Goal: Information Seeking & Learning: Learn about a topic

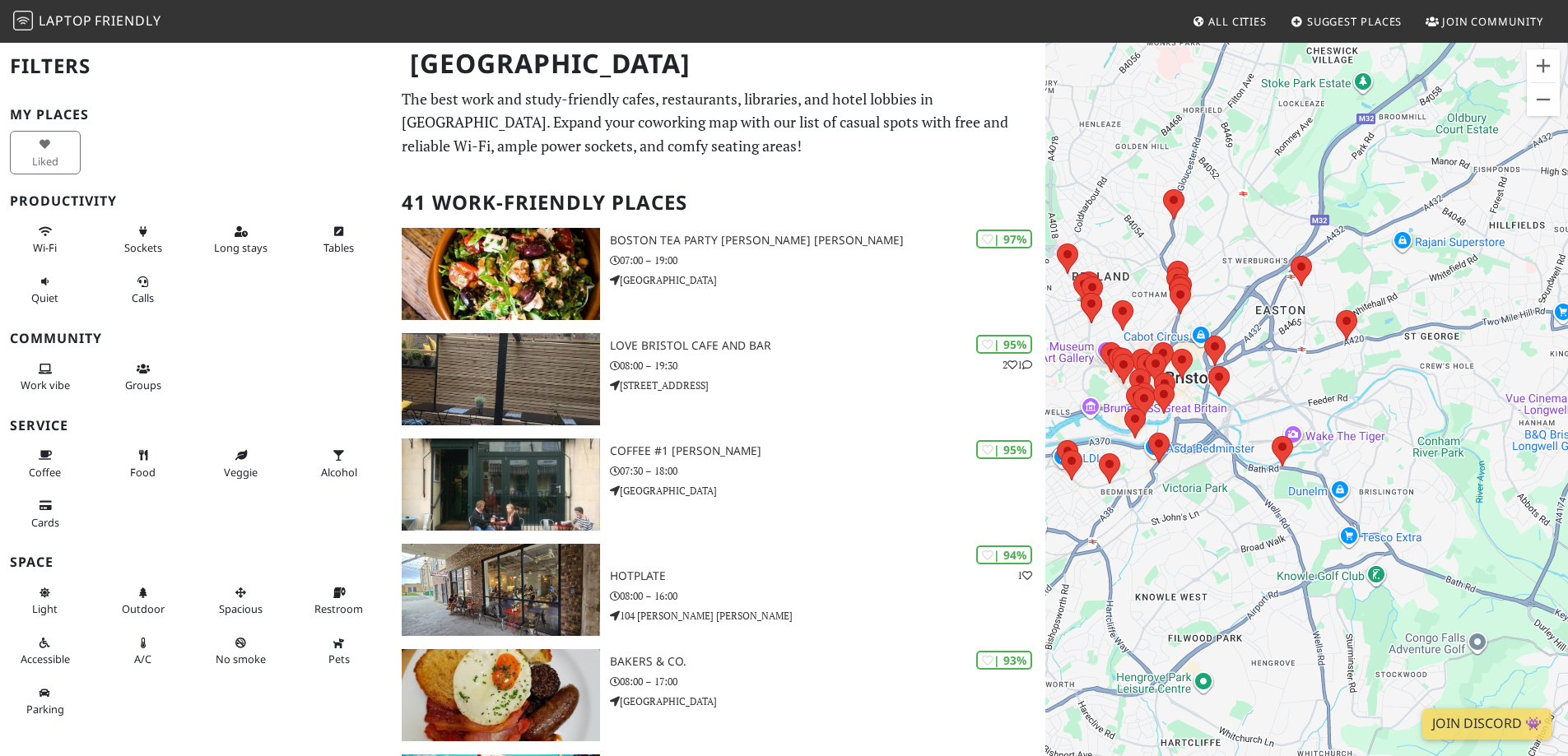
drag, startPoint x: 1190, startPoint y: 355, endPoint x: 1244, endPoint y: 477, distance: 133.4
click at [1257, 482] on div "To navigate, press the arrow keys." at bounding box center [1306, 419] width 522 height 756
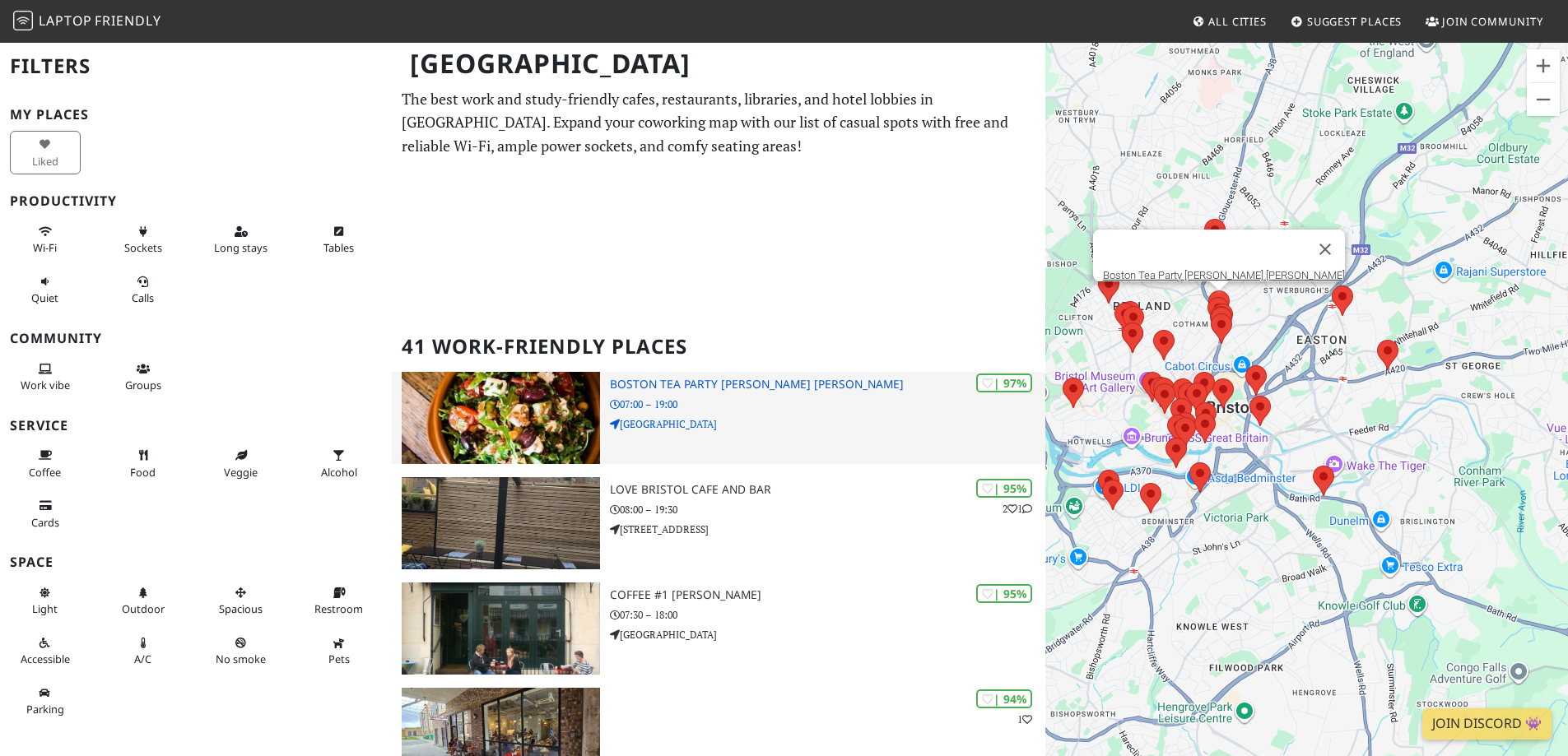
click at [773, 386] on h3 "Boston Tea Party [PERSON_NAME] [PERSON_NAME]" at bounding box center [827, 385] width 436 height 14
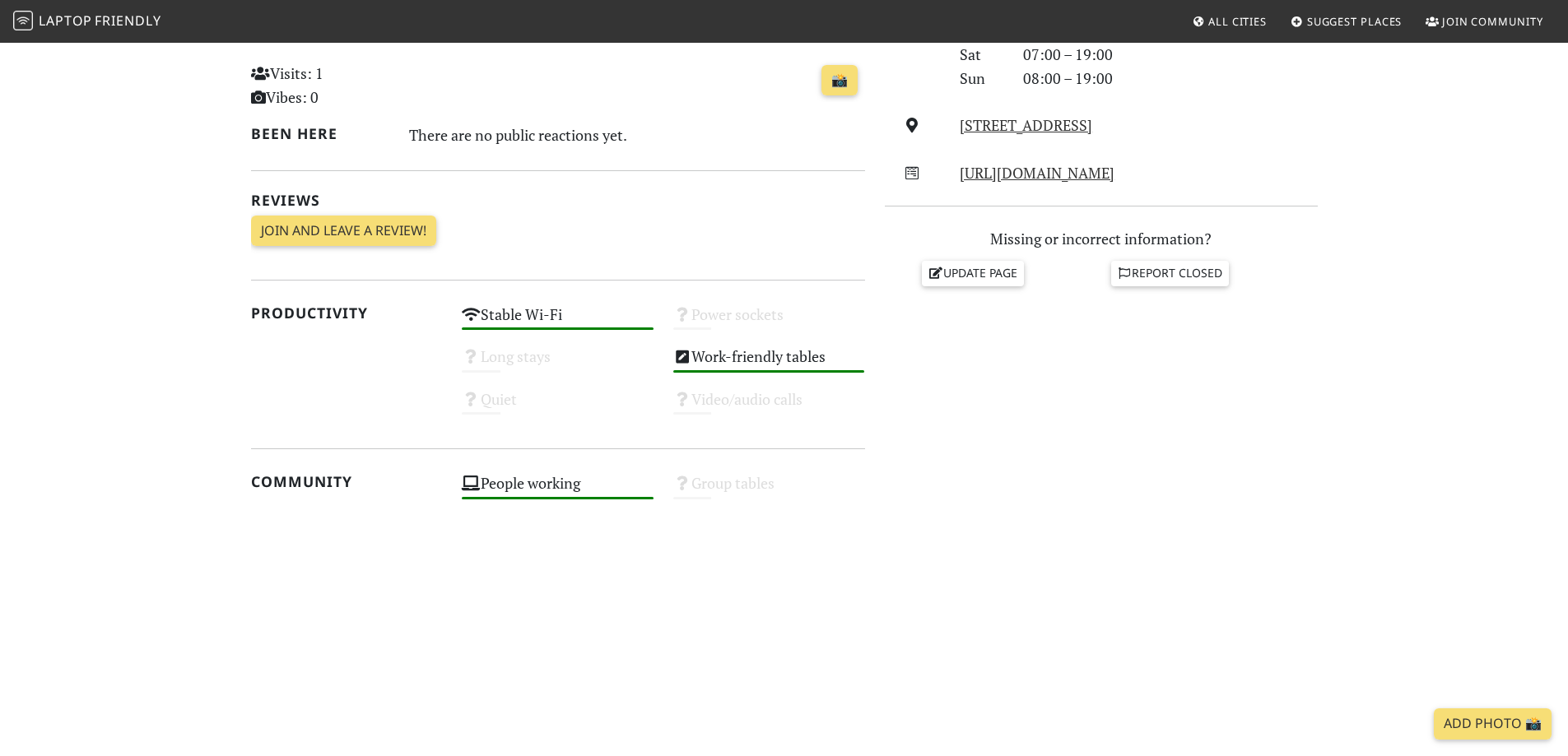
scroll to position [454, 0]
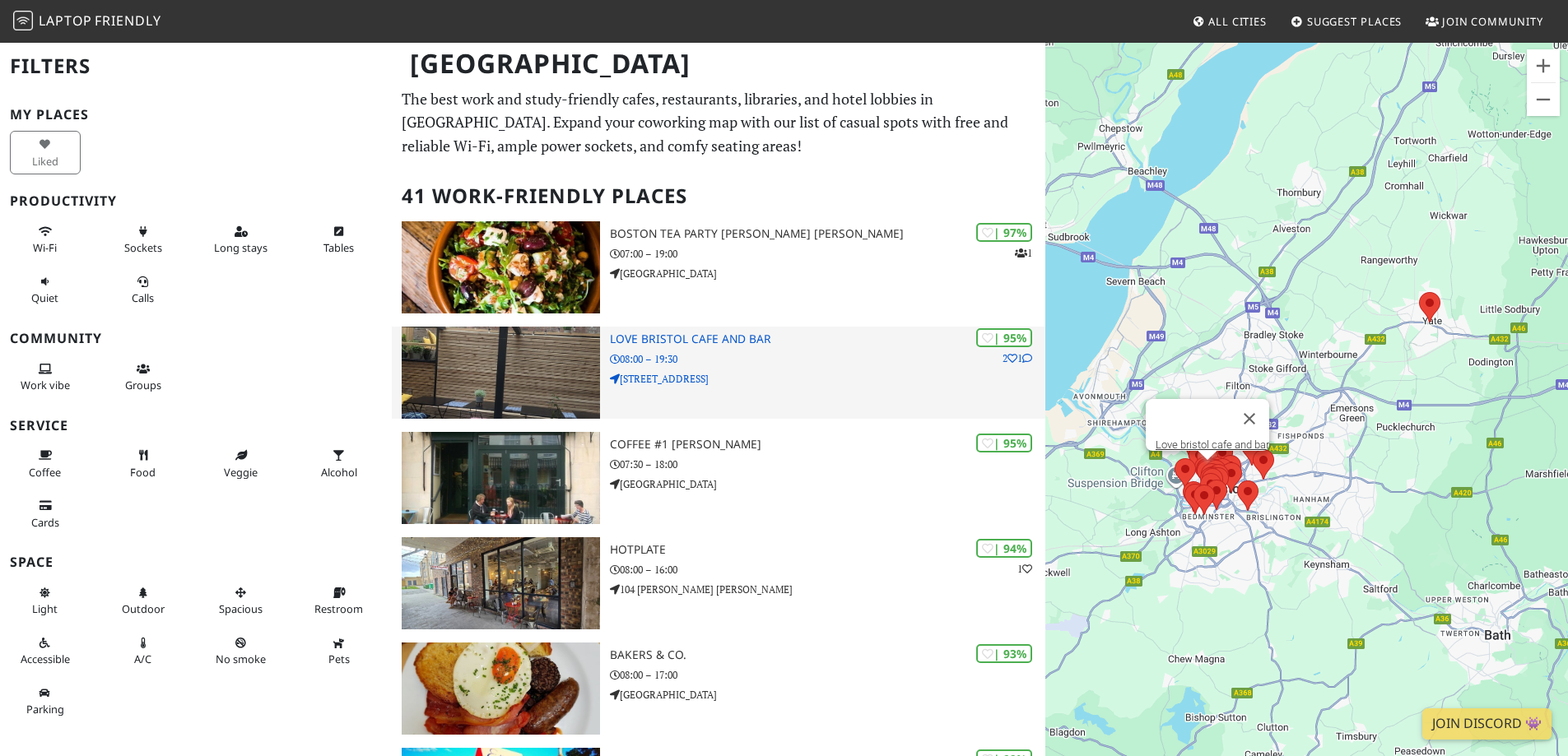
click at [699, 344] on h3 "Love bristol cafe and bar" at bounding box center [827, 340] width 436 height 14
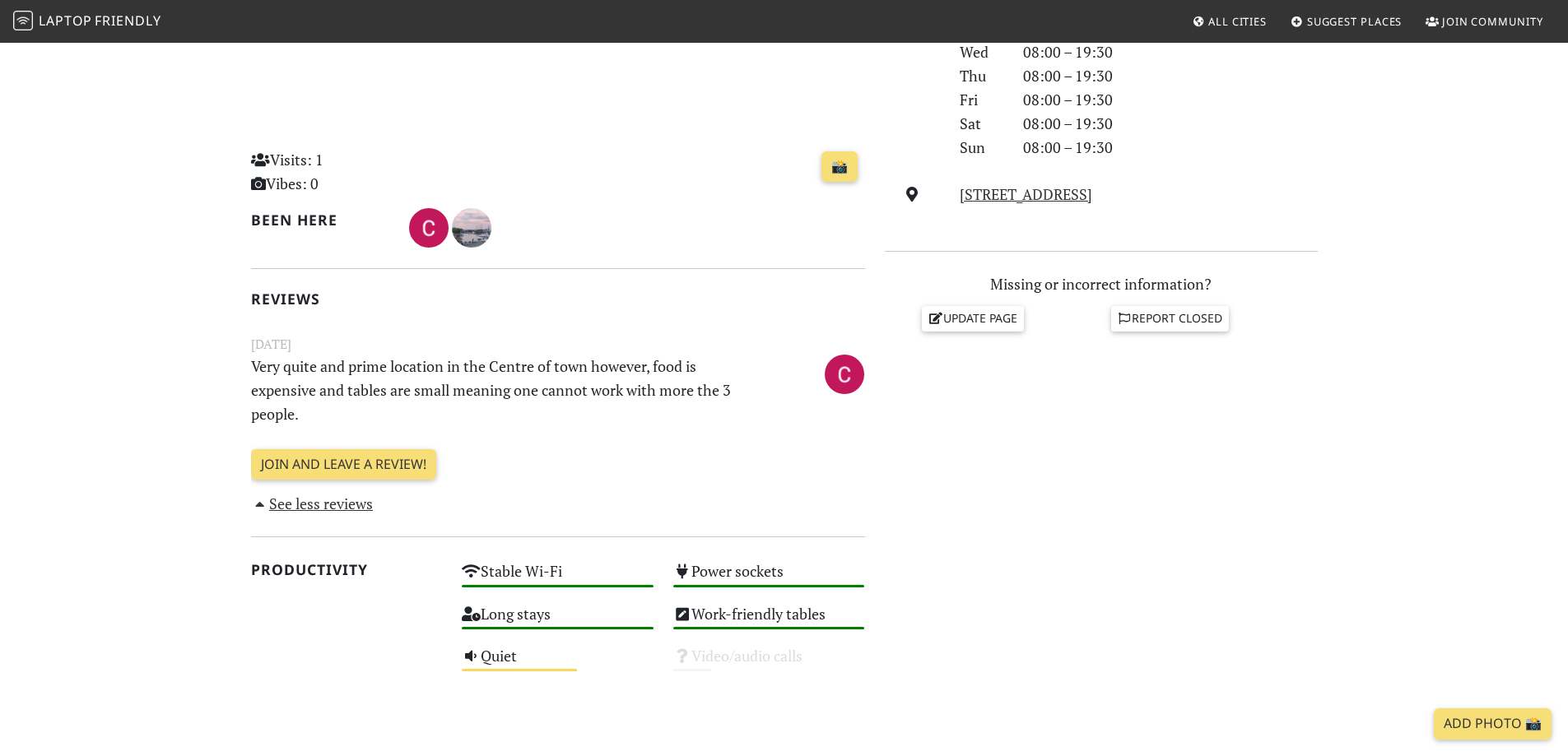
scroll to position [522, 0]
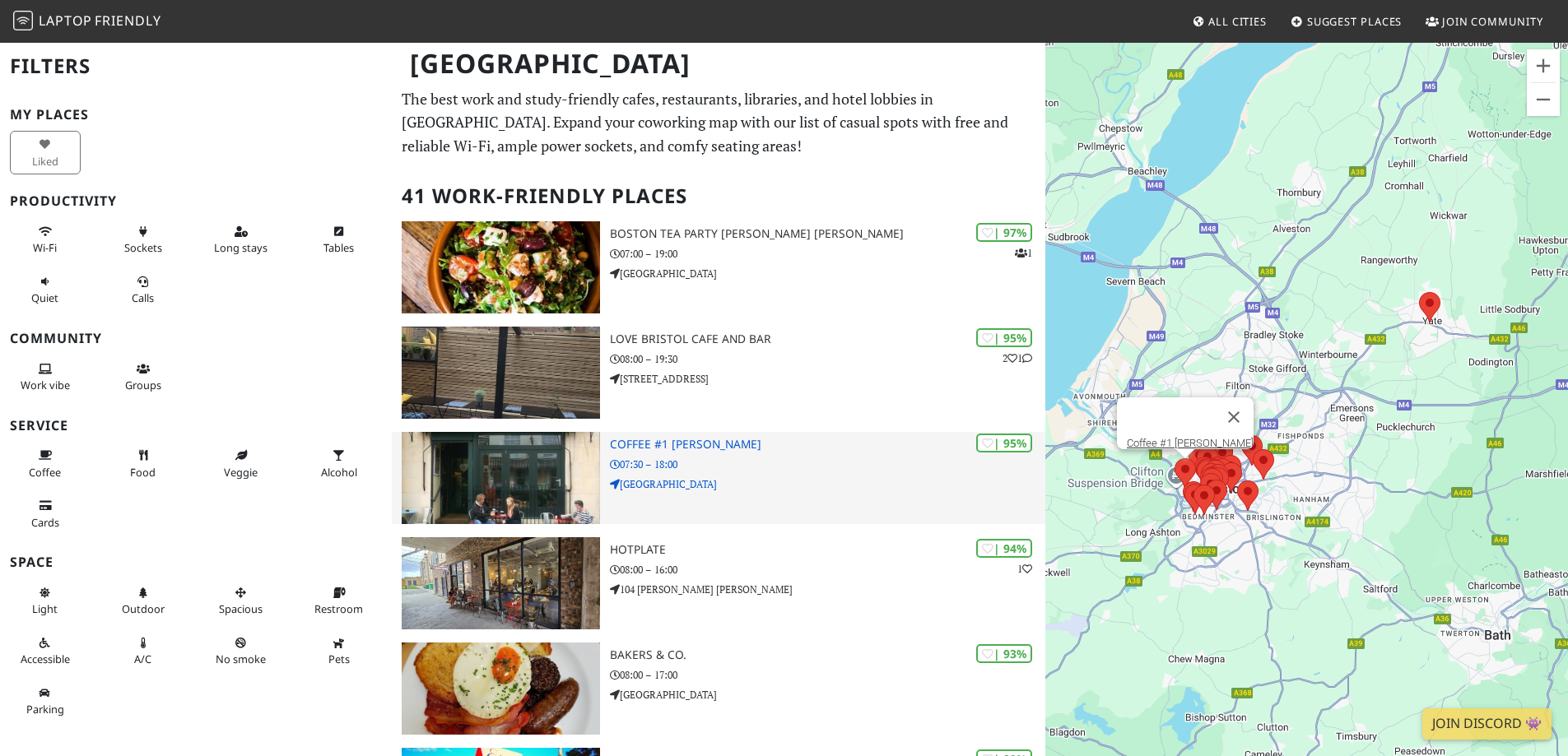
click at [698, 437] on h3 "Coffee #1 [PERSON_NAME]" at bounding box center [827, 445] width 436 height 14
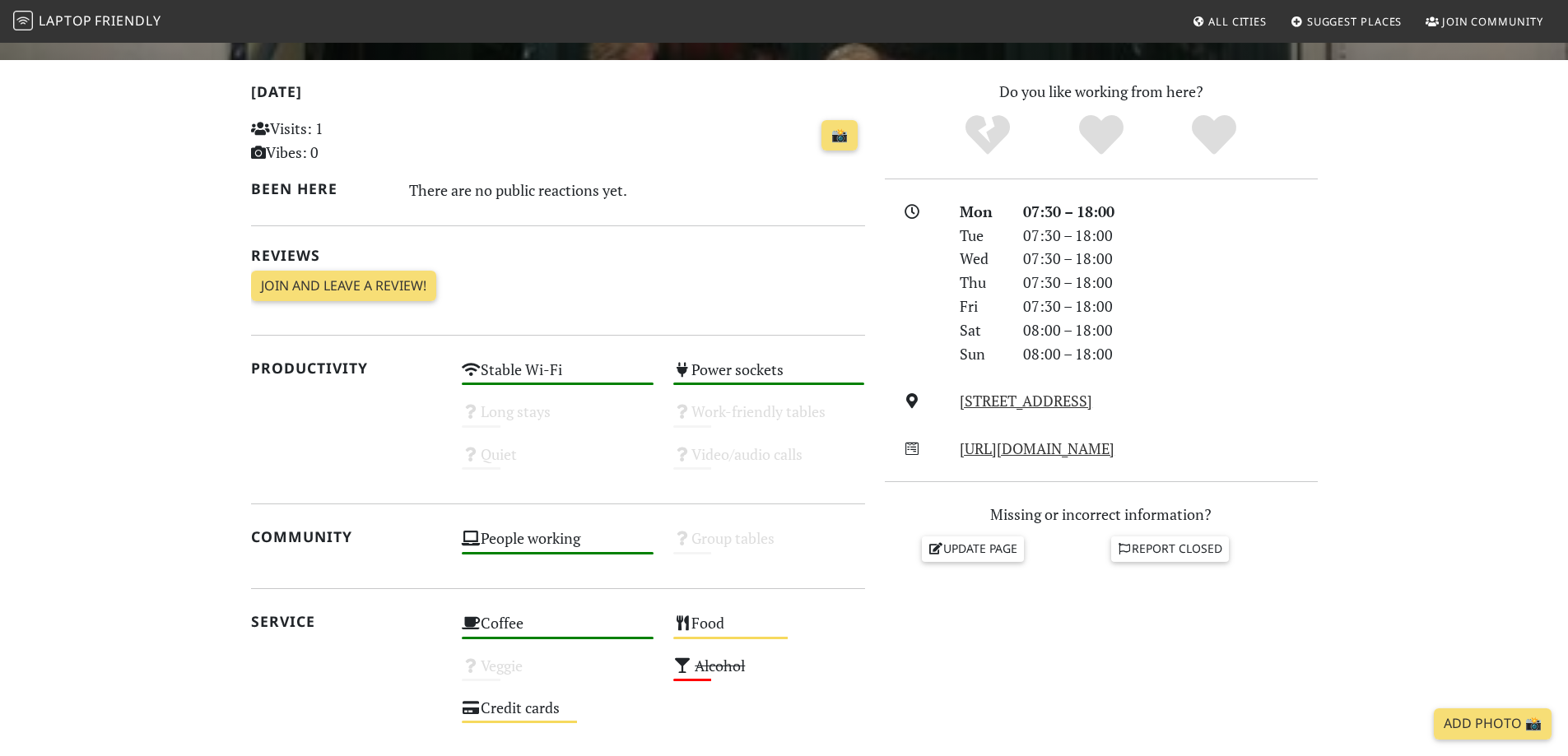
scroll to position [494, 0]
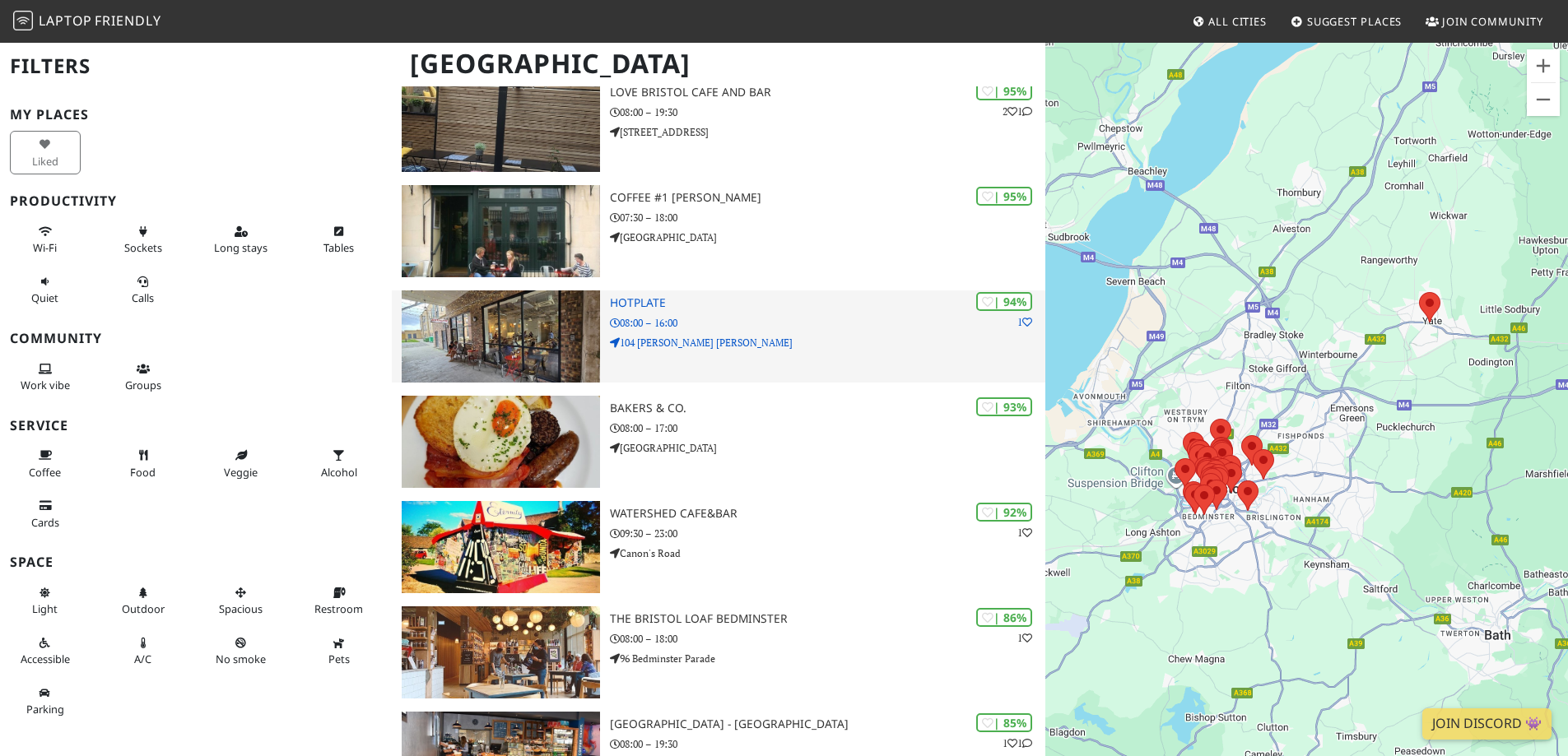
scroll to position [253, 0]
click at [680, 303] on div "| 94% 1 Hotplate 08:00 – 16:00 104 Stokes Croft" at bounding box center [827, 336] width 436 height 92
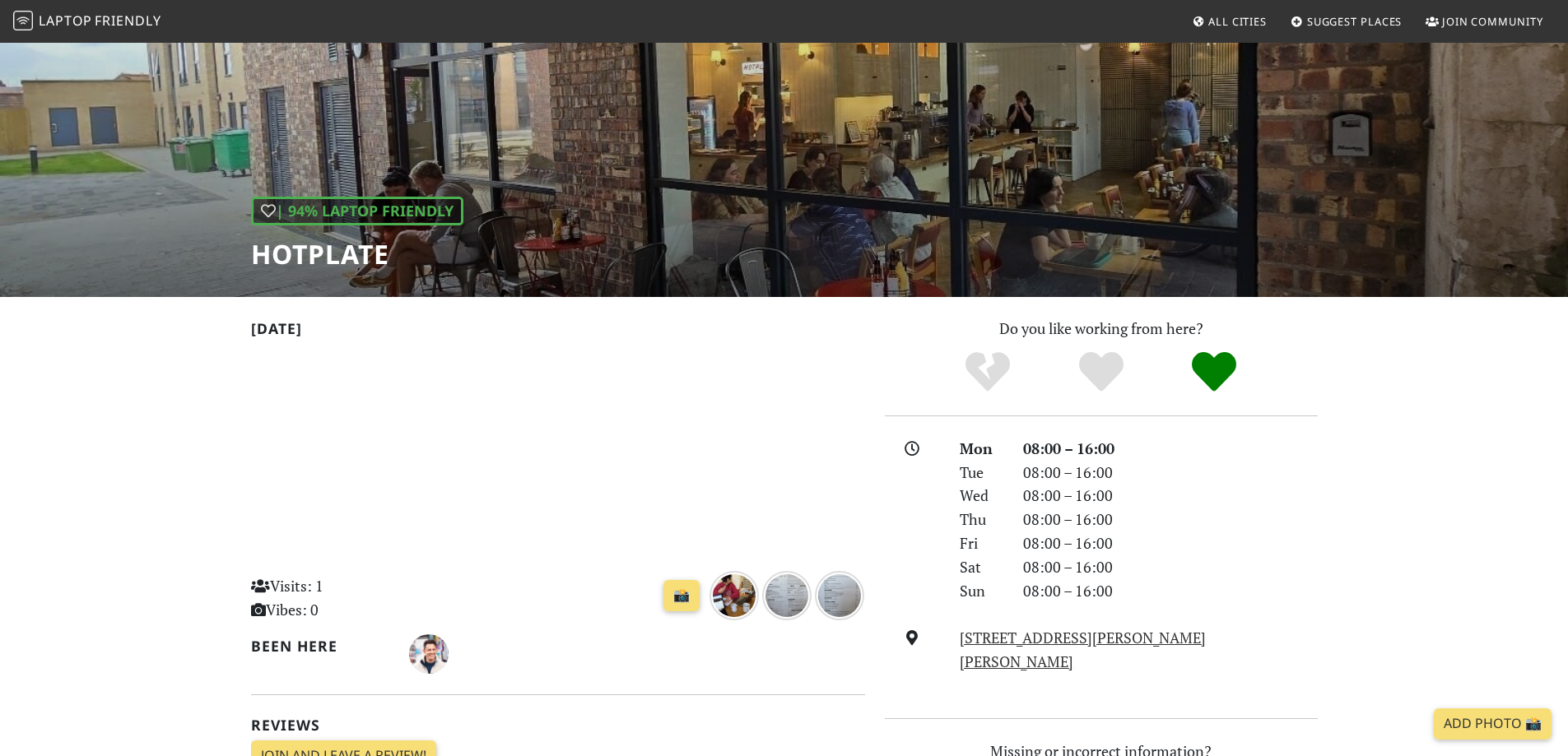
scroll to position [82, 0]
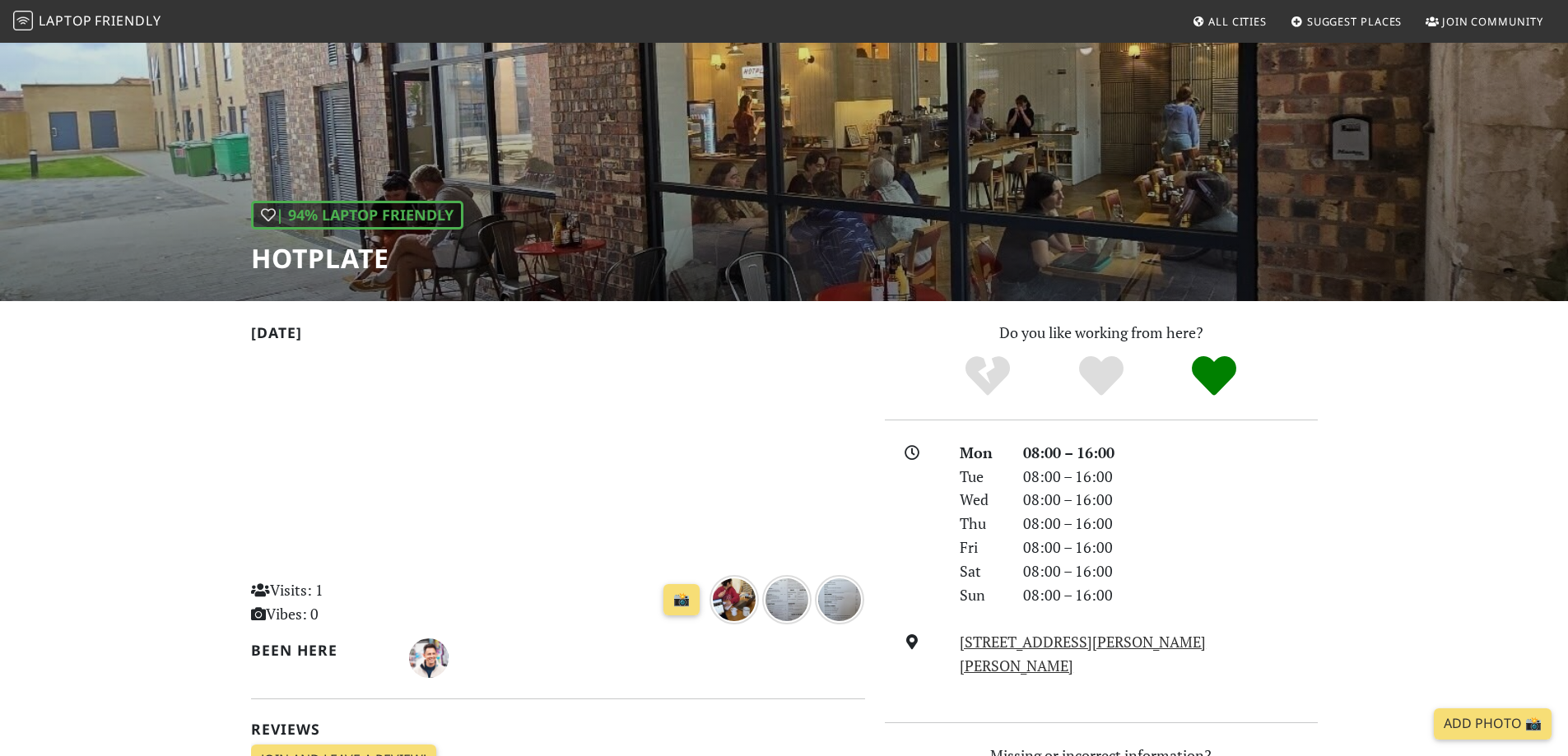
drag, startPoint x: 1058, startPoint y: 639, endPoint x: 1383, endPoint y: 578, distance: 330.7
drag, startPoint x: 1216, startPoint y: 643, endPoint x: 909, endPoint y: 623, distance: 307.7
click at [909, 623] on div "Mon 08:00 – 16:00 Tue 08:00 – 16:00 Wed 08:00 – 16:00 Thu 08:00 – 16:00 Fri 08:…" at bounding box center [1101, 572] width 433 height 261
click at [1309, 590] on div "08:00 – 16:00" at bounding box center [1170, 595] width 314 height 24
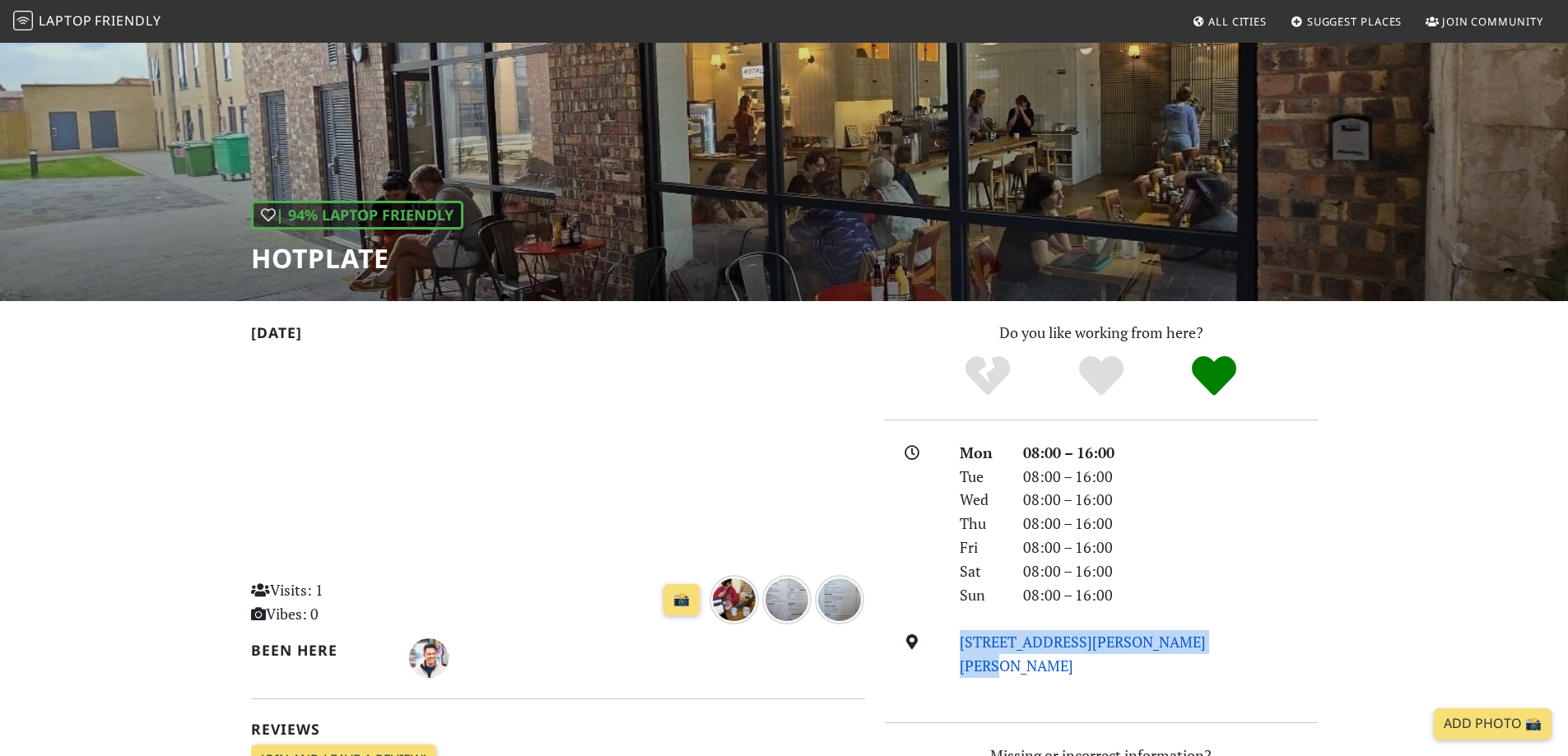
drag, startPoint x: 1203, startPoint y: 648, endPoint x: 962, endPoint y: 650, distance: 241.0
click at [962, 650] on div "104 Stokes Croft, BS1 3FH, Bristol" at bounding box center [1138, 654] width 377 height 47
copy link "104 Stokes Croft, BS1 3FH, Bristol"
click at [1136, 647] on link "104 Stokes Croft, BS1 3FH, Bristol" at bounding box center [1082, 654] width 246 height 44
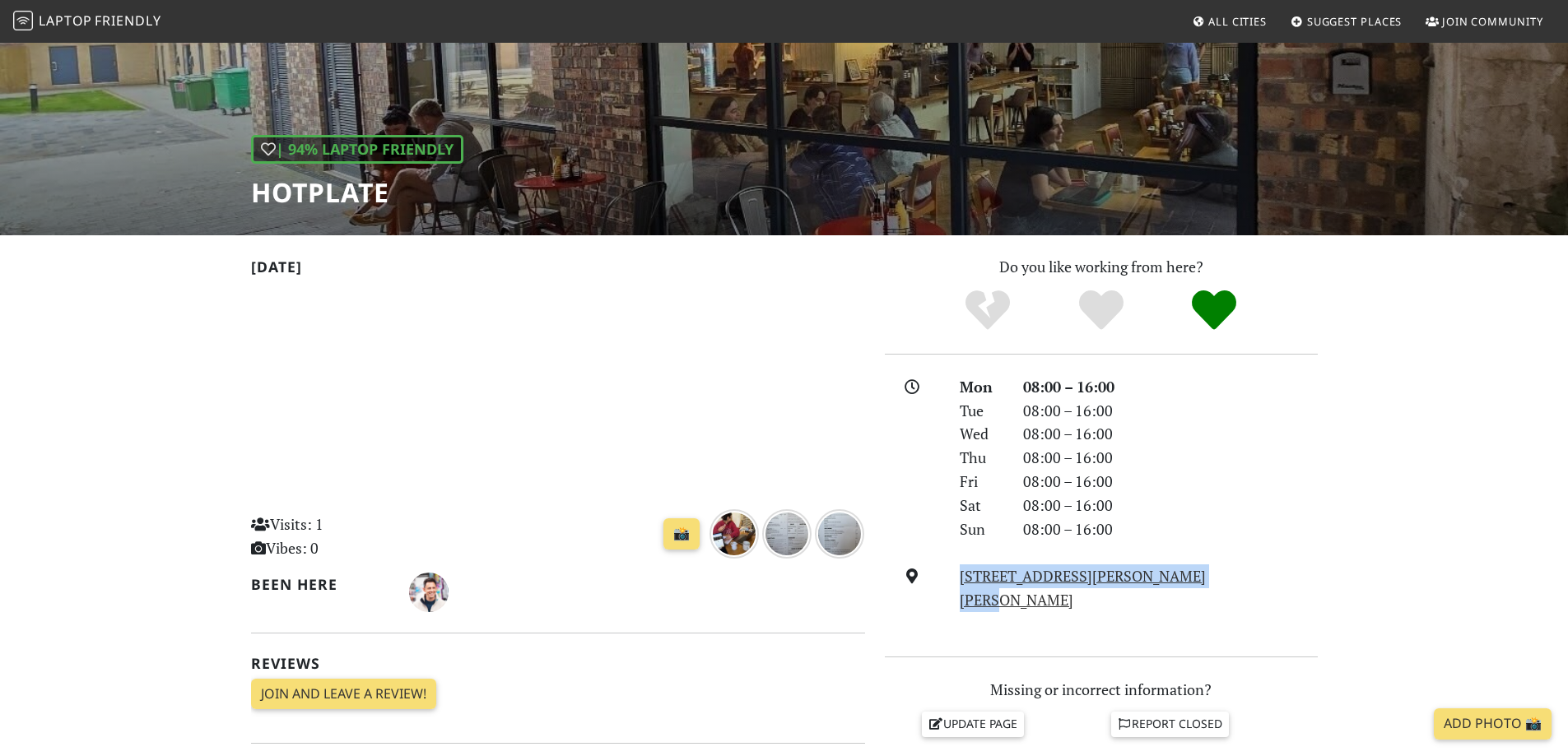
scroll to position [0, 0]
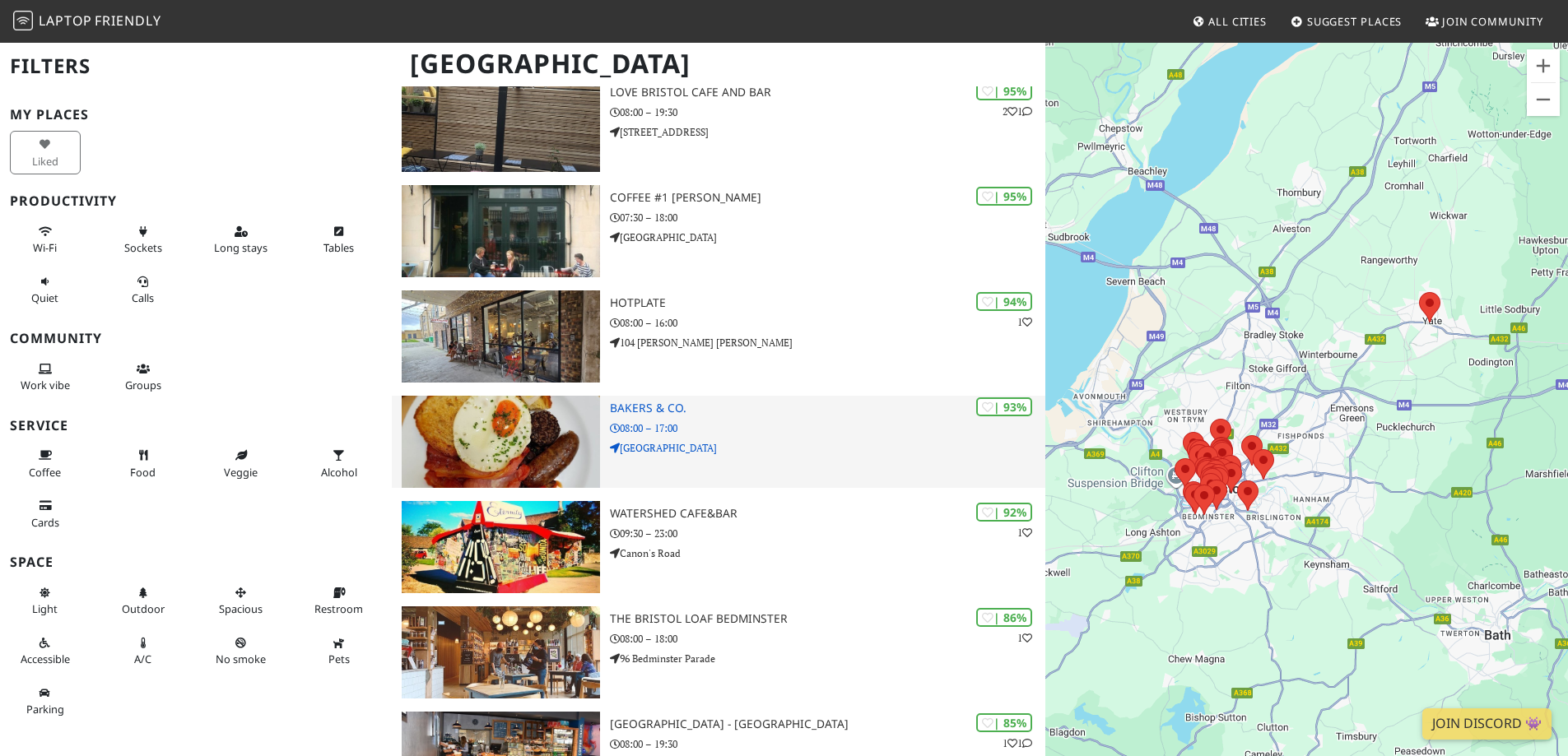
scroll to position [253, 0]
click at [662, 415] on h3 "Bakers & Co." at bounding box center [827, 409] width 436 height 14
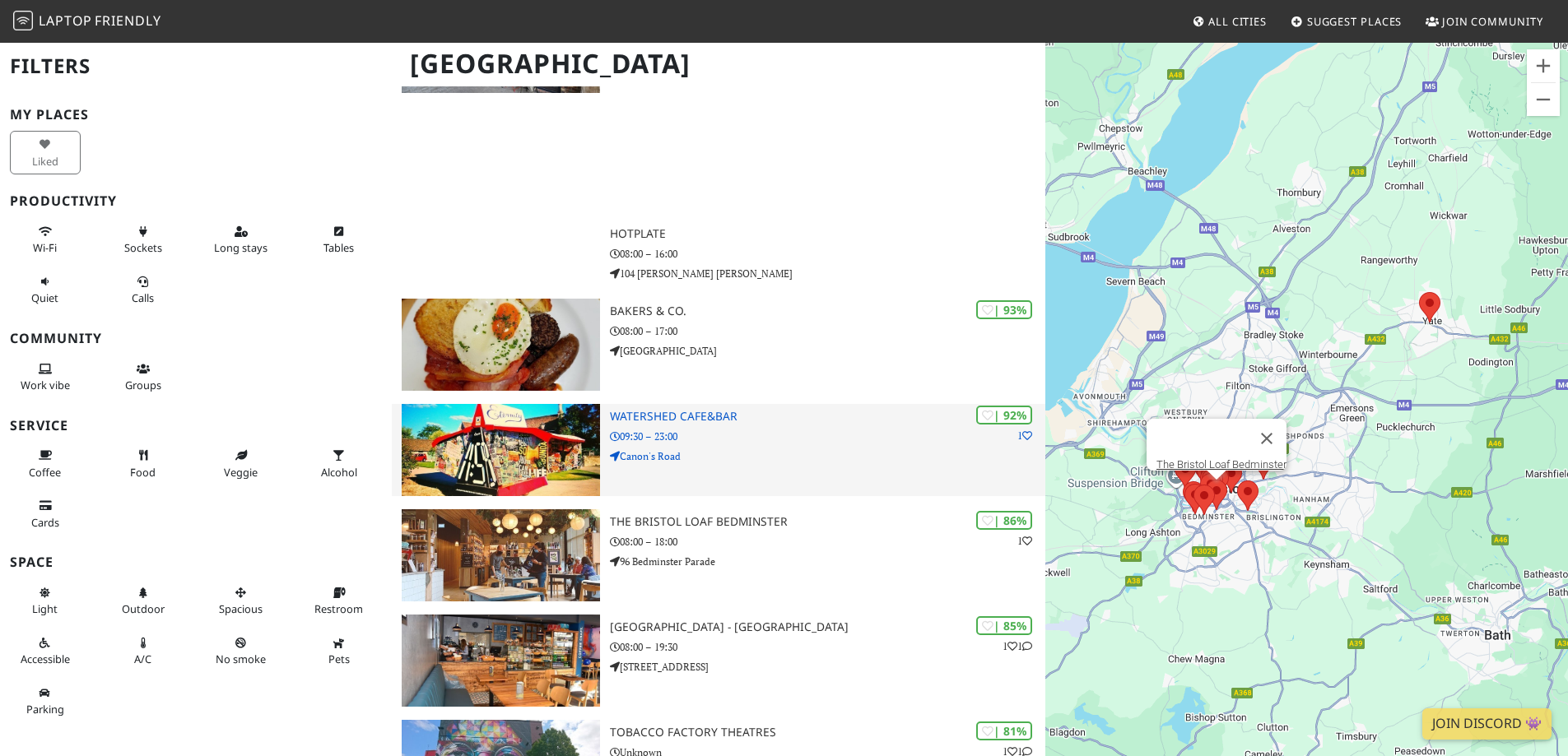
scroll to position [744, 0]
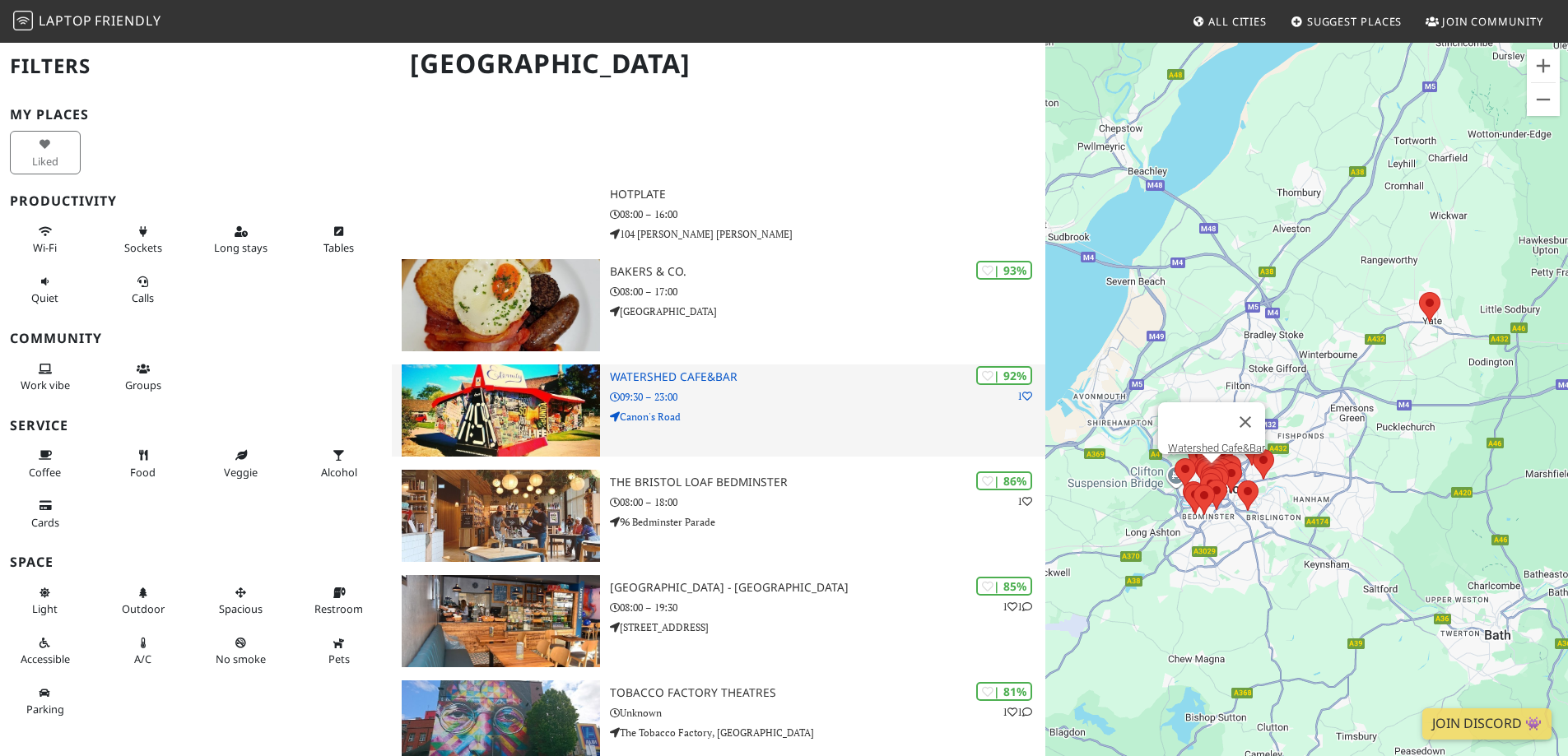
click at [715, 377] on h3 "Watershed Cafe&Bar" at bounding box center [827, 378] width 436 height 14
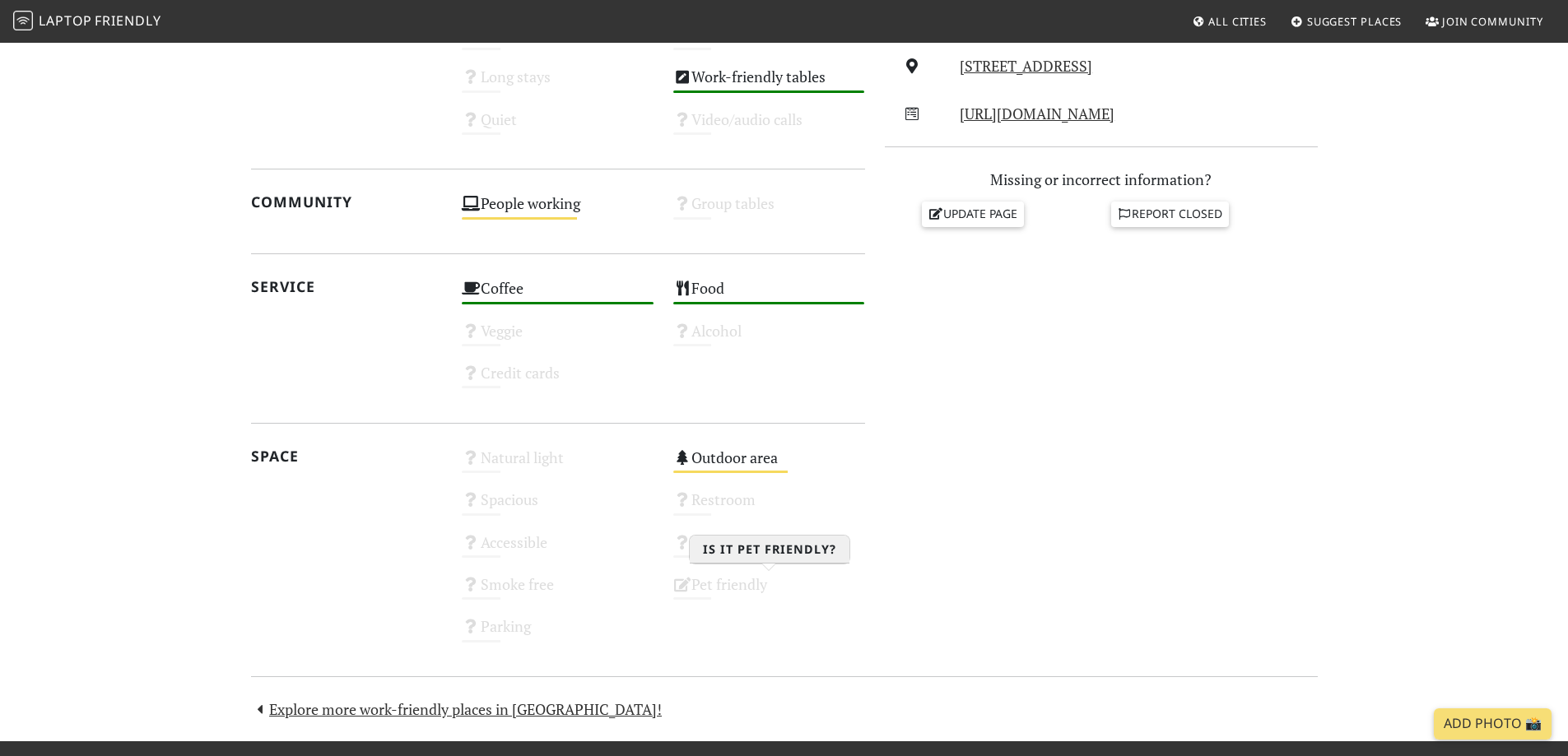
scroll to position [412, 0]
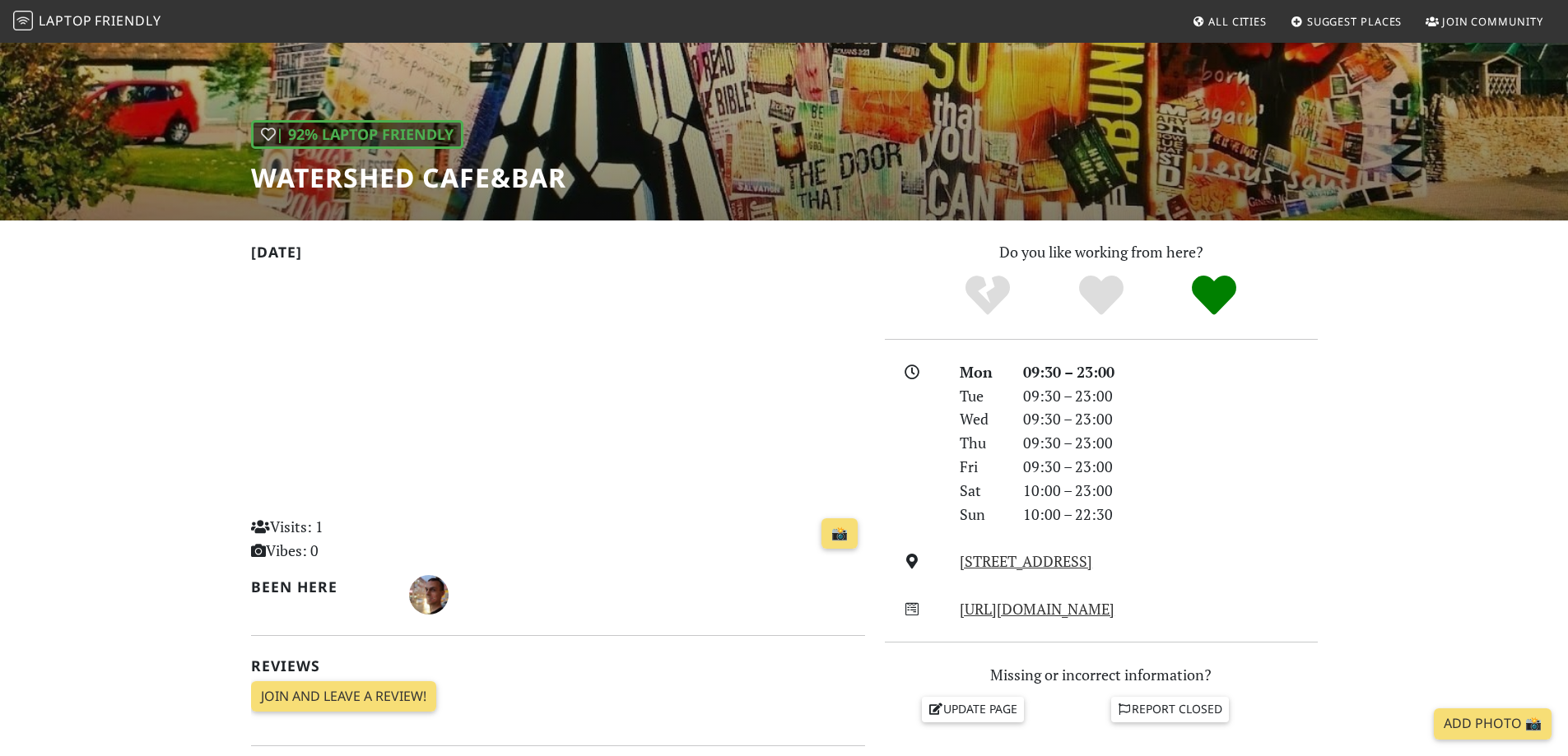
scroll to position [165, 0]
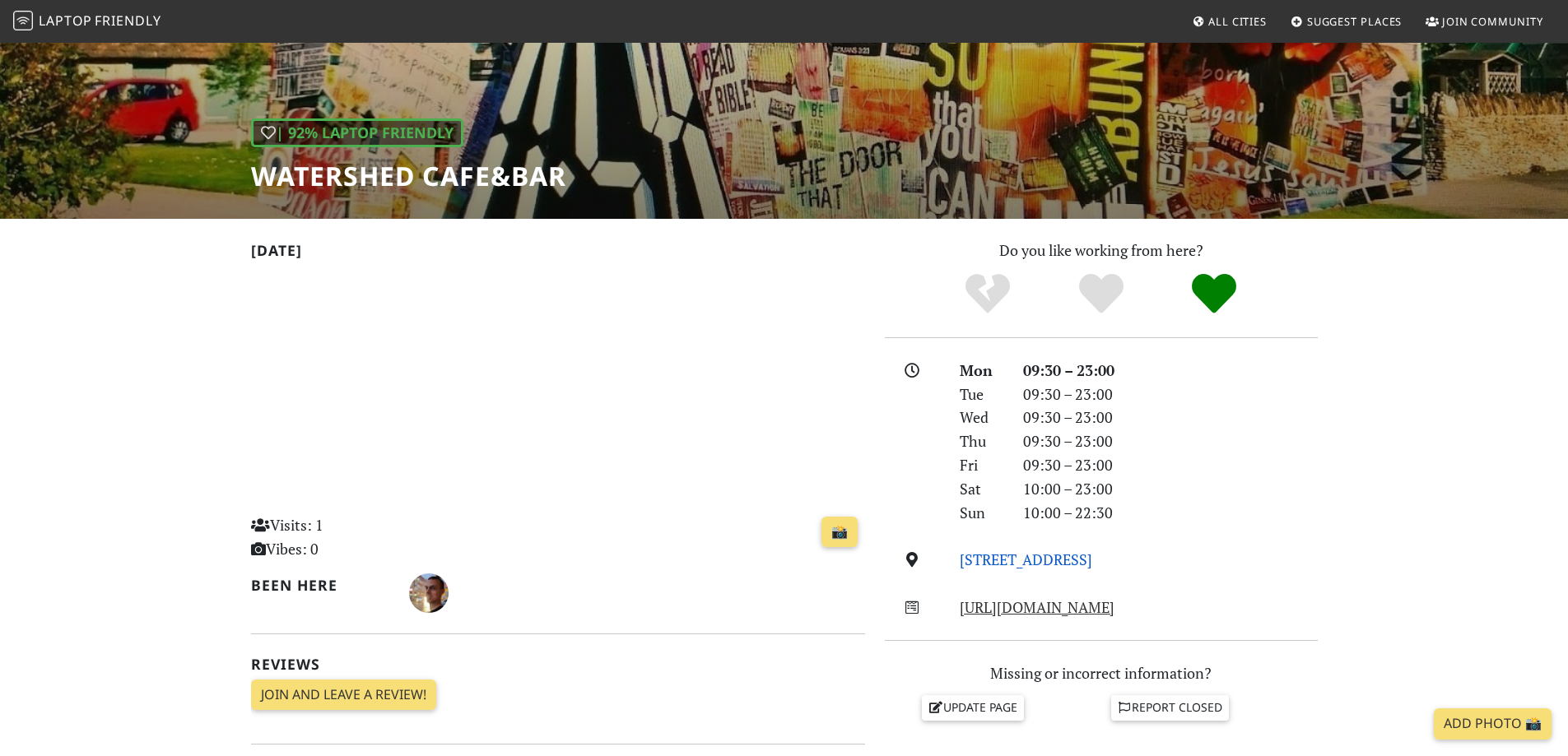
click at [1084, 561] on link "Canon's Road, BS1 5TX, Bristol" at bounding box center [1026, 560] width 132 height 20
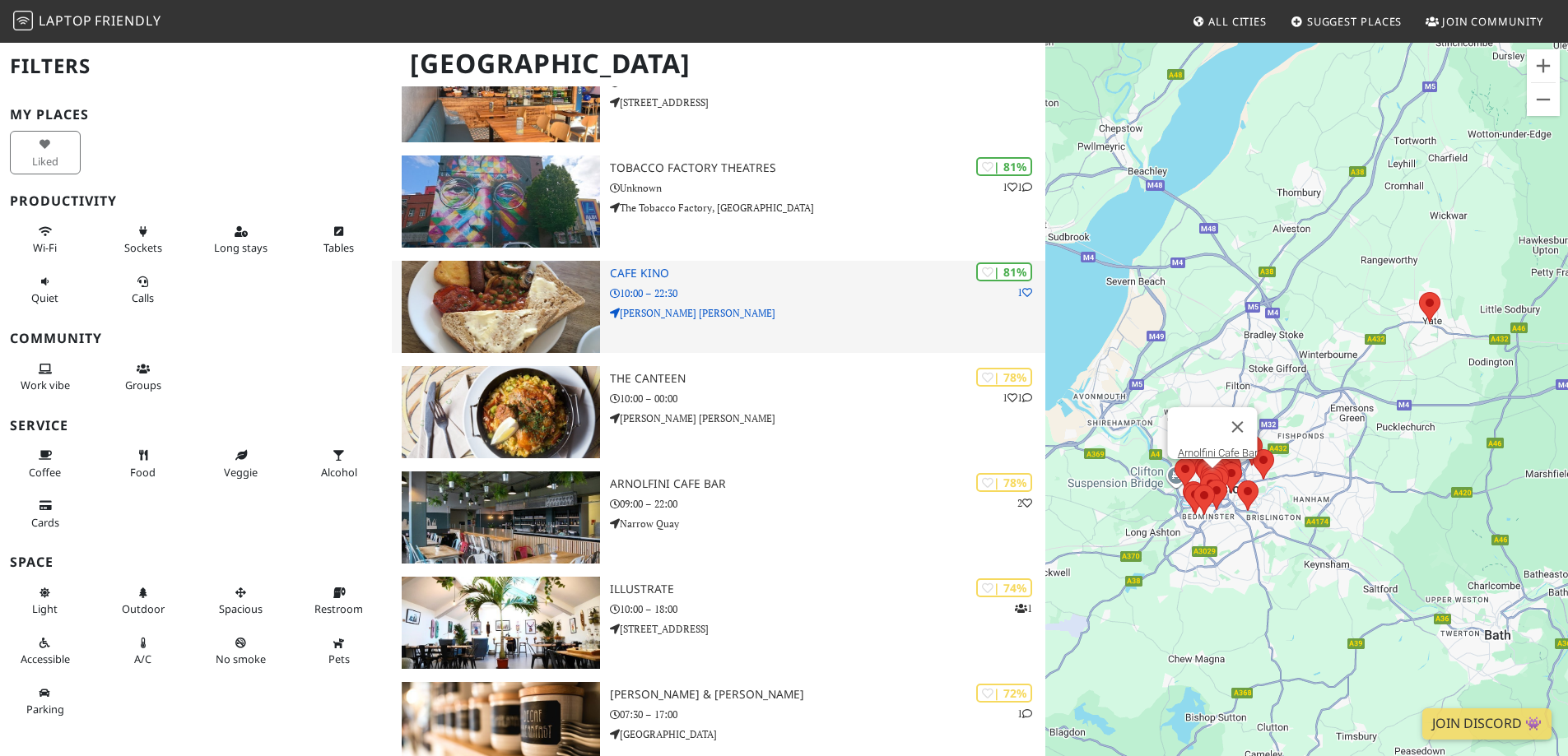
scroll to position [998, 0]
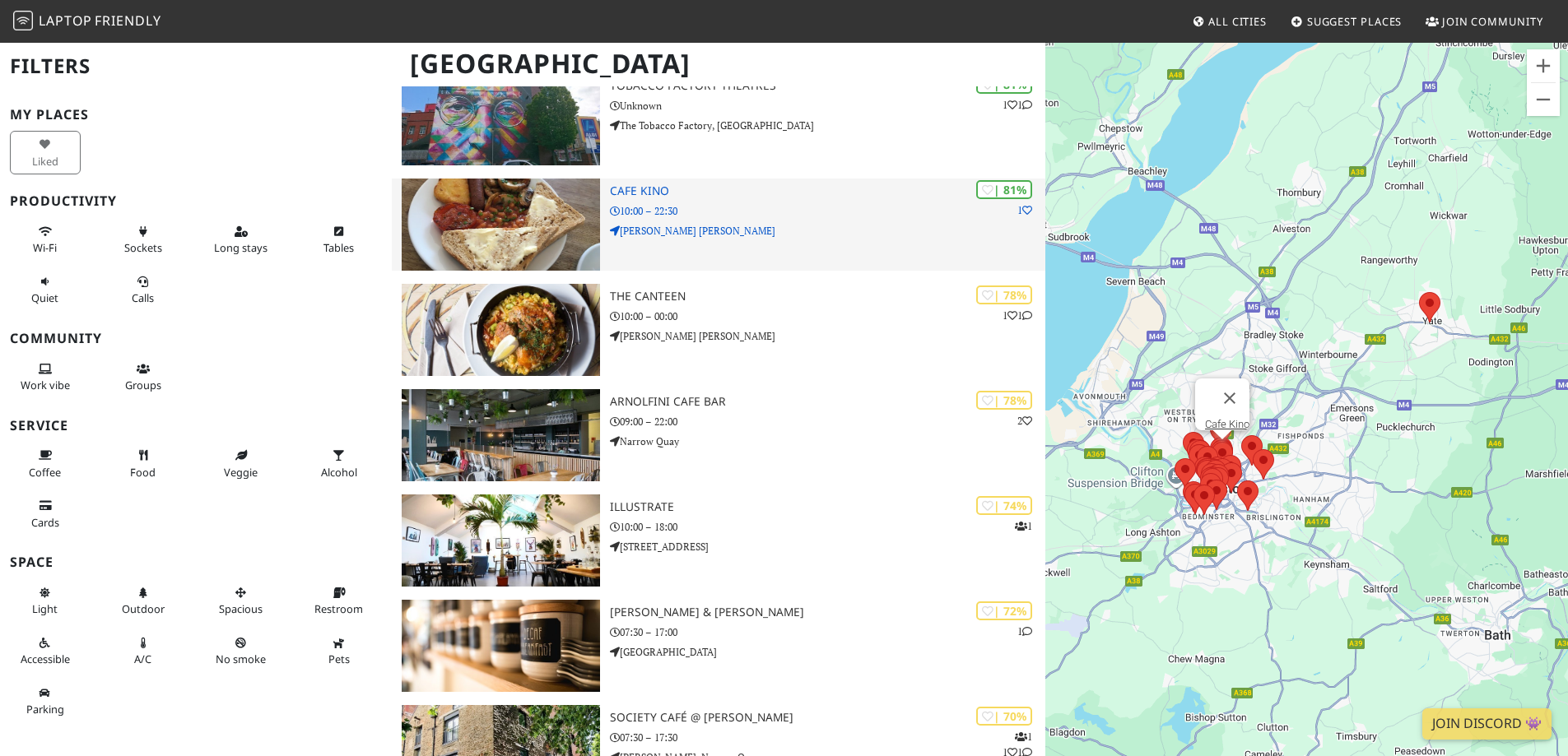
click at [682, 186] on h3 "Cafe Kino" at bounding box center [827, 191] width 436 height 14
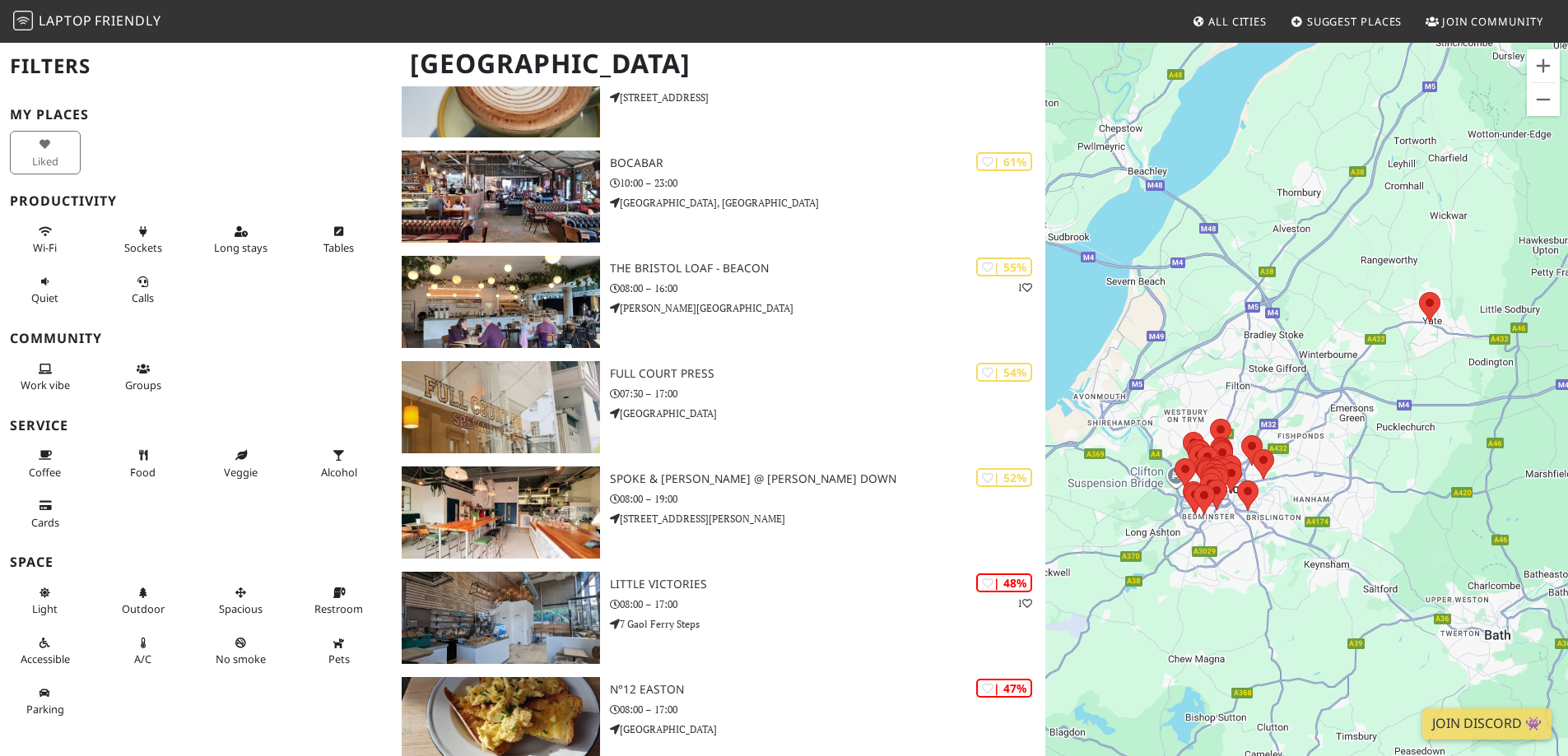
scroll to position [2788, 0]
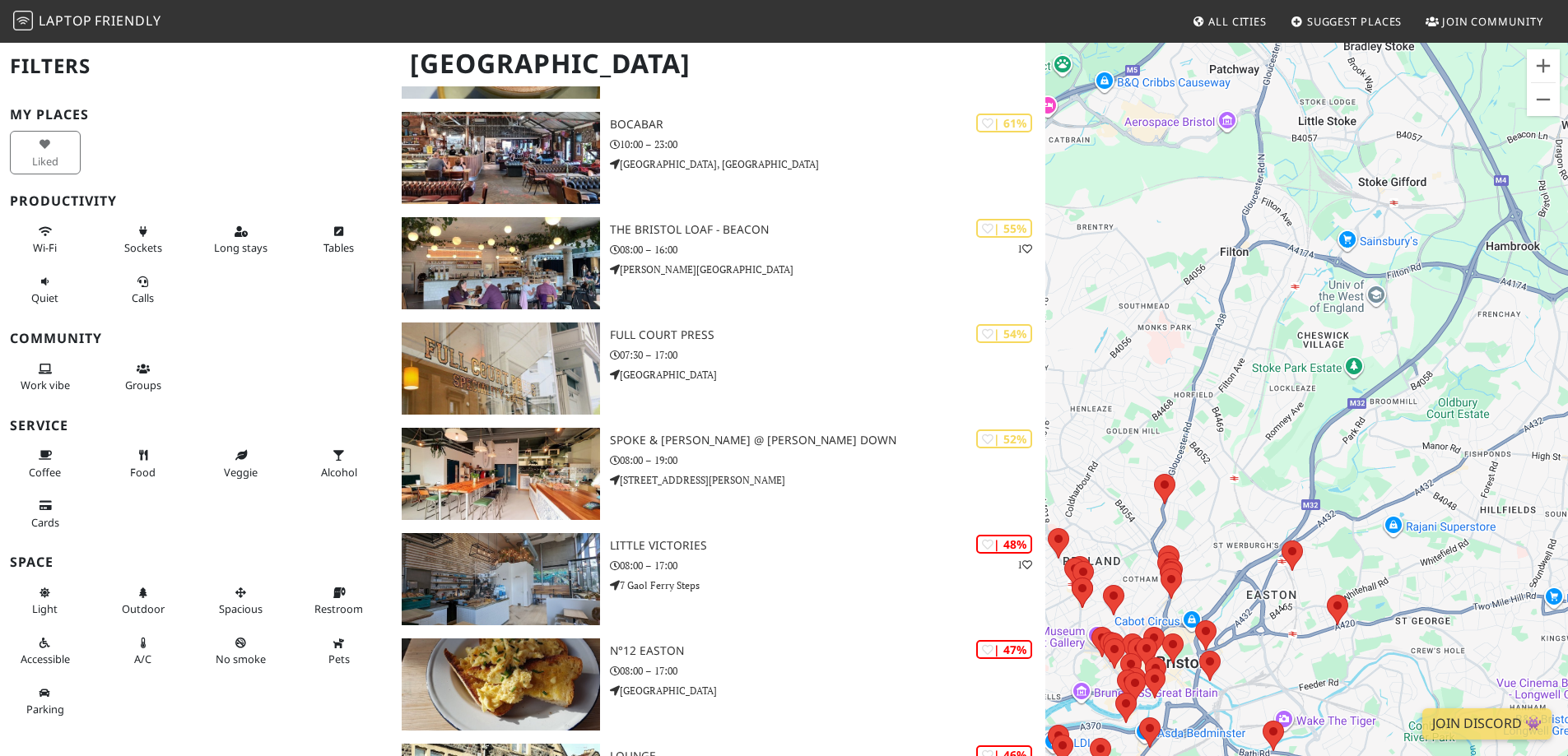
drag, startPoint x: 1160, startPoint y: 335, endPoint x: 1207, endPoint y: 517, distance: 188.0
click at [1204, 528] on div "To navigate, press the arrow keys." at bounding box center [1306, 419] width 522 height 756
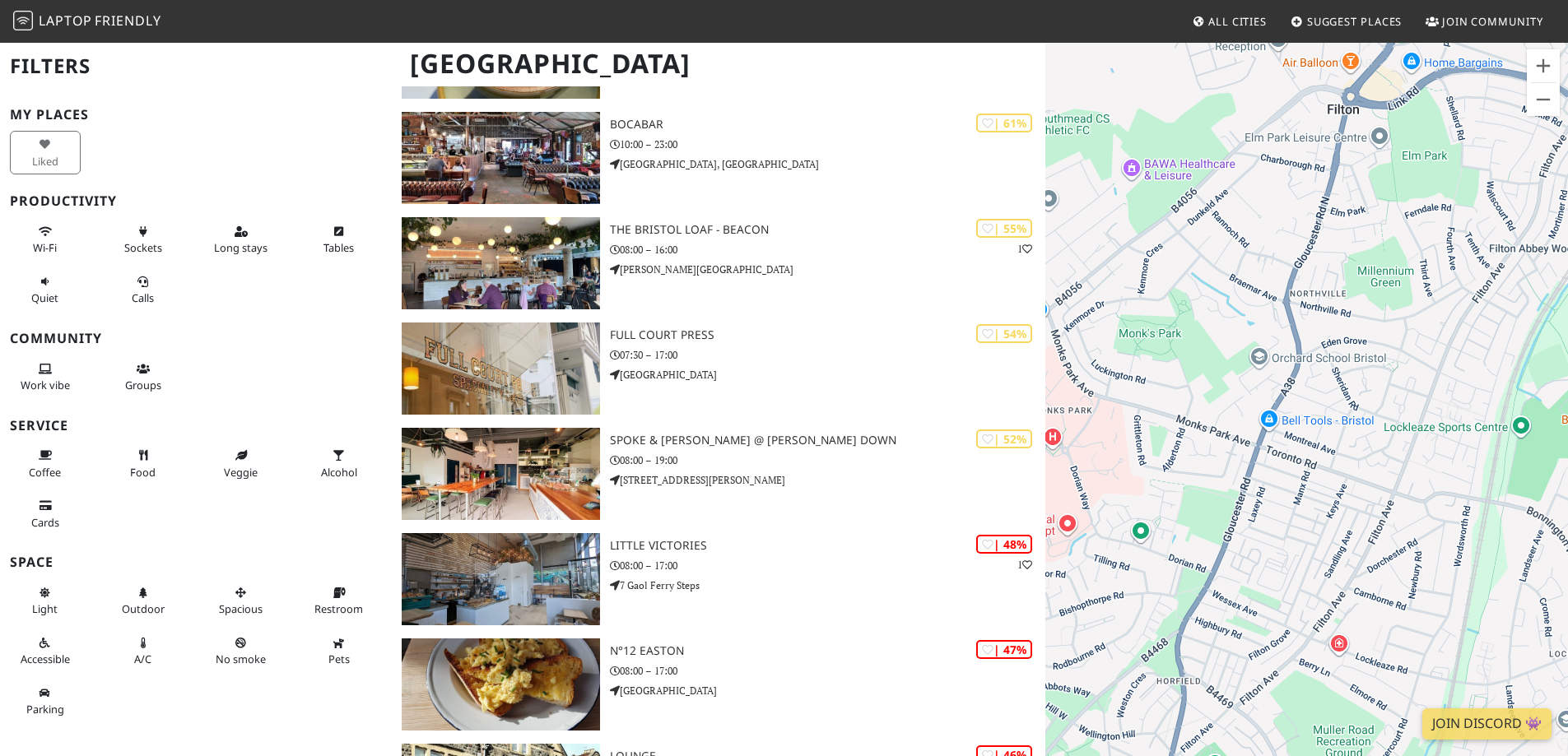
drag, startPoint x: 1200, startPoint y: 447, endPoint x: 1210, endPoint y: 315, distance: 132.4
click at [1210, 315] on div "To navigate, press the arrow keys." at bounding box center [1306, 419] width 522 height 756
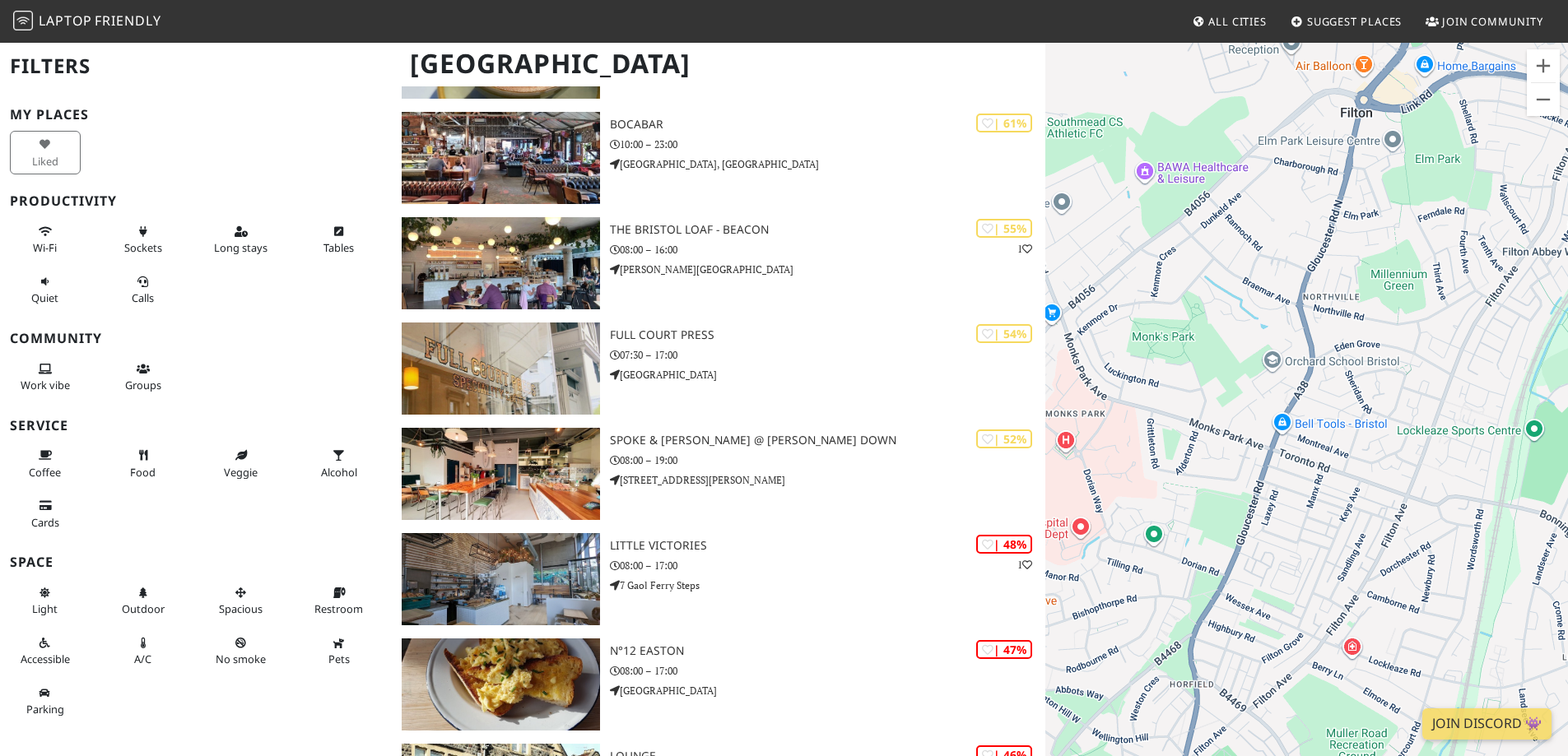
click at [1301, 460] on div "To navigate, press the arrow keys." at bounding box center [1306, 419] width 522 height 756
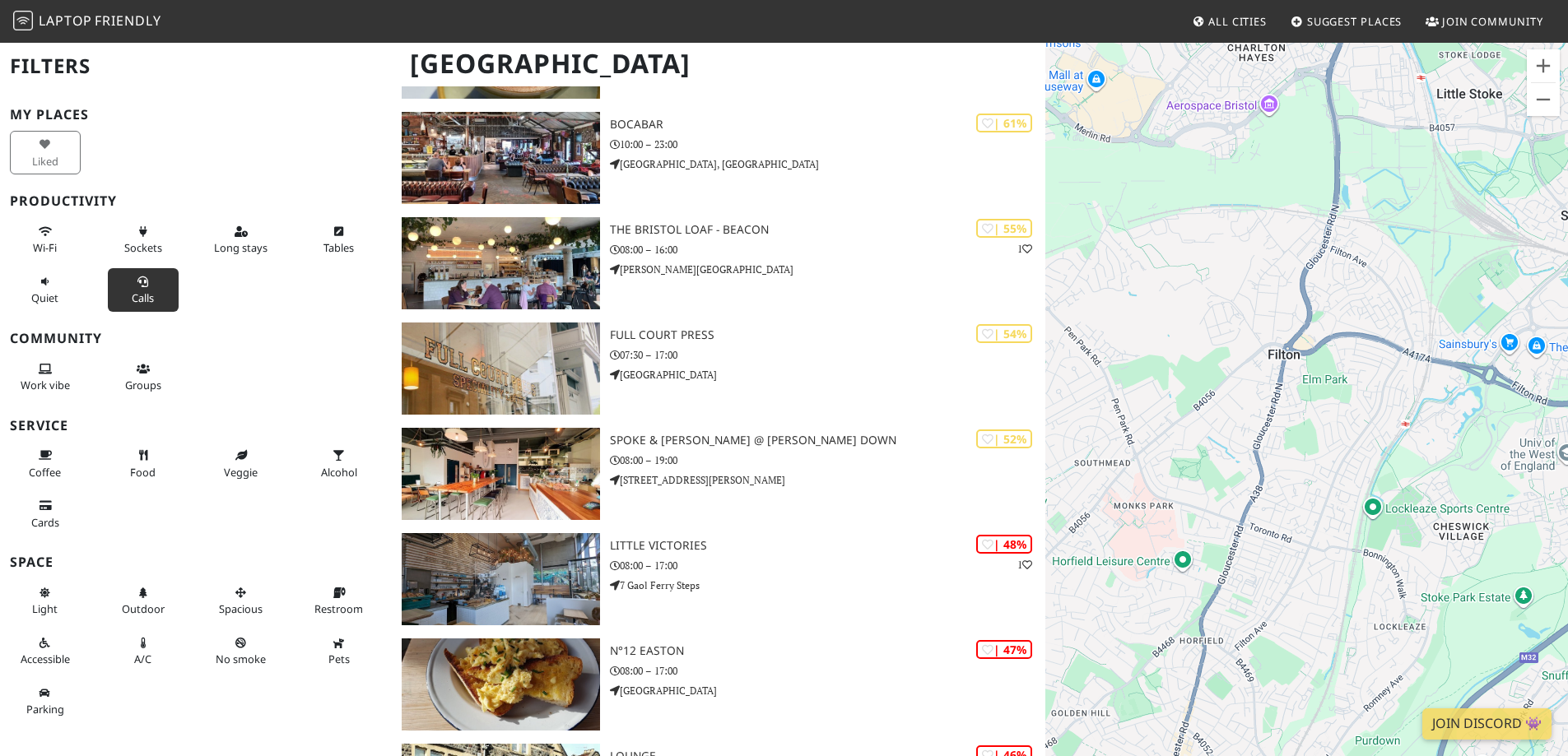
click at [144, 294] on span "Calls" at bounding box center [142, 298] width 22 height 15
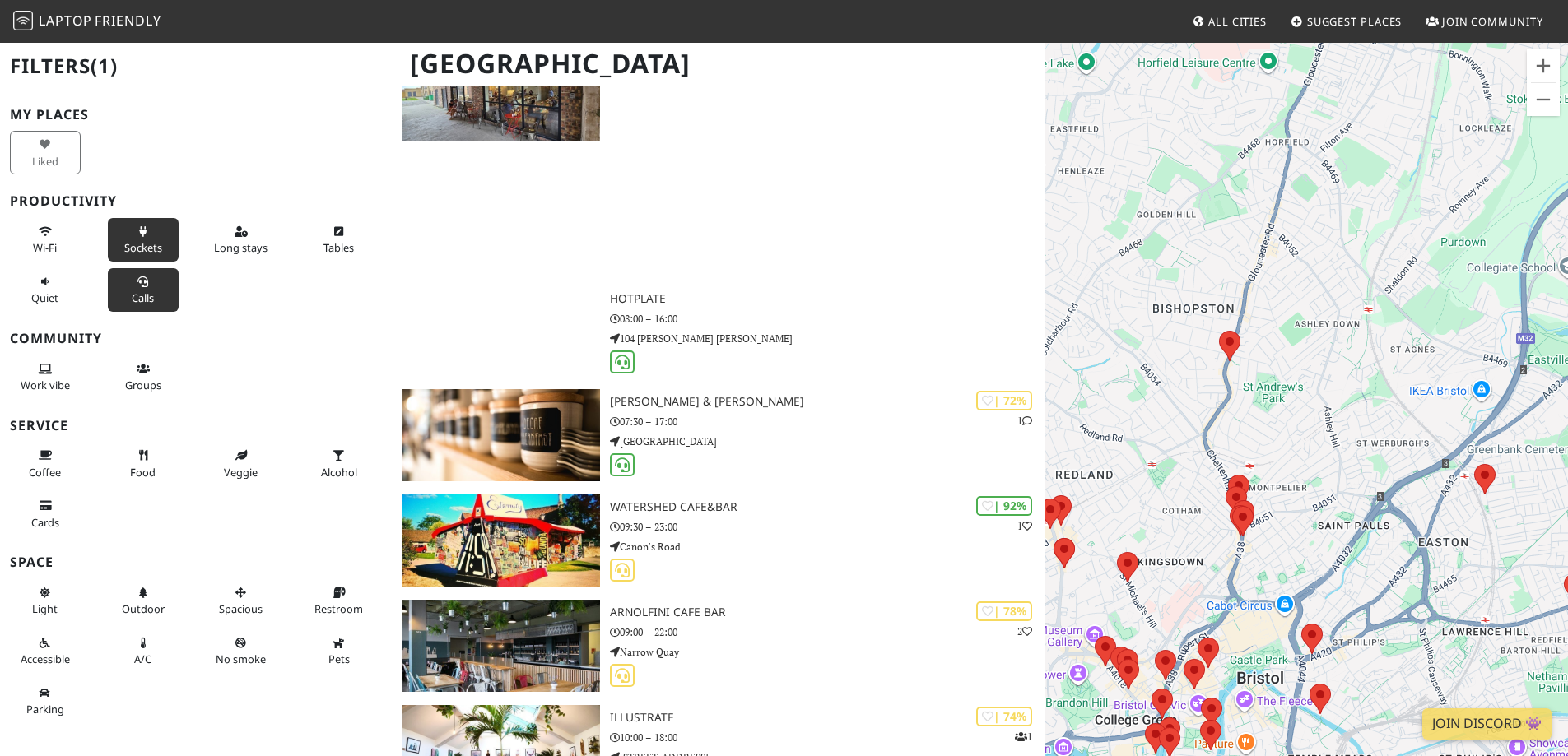
scroll to position [0, 0]
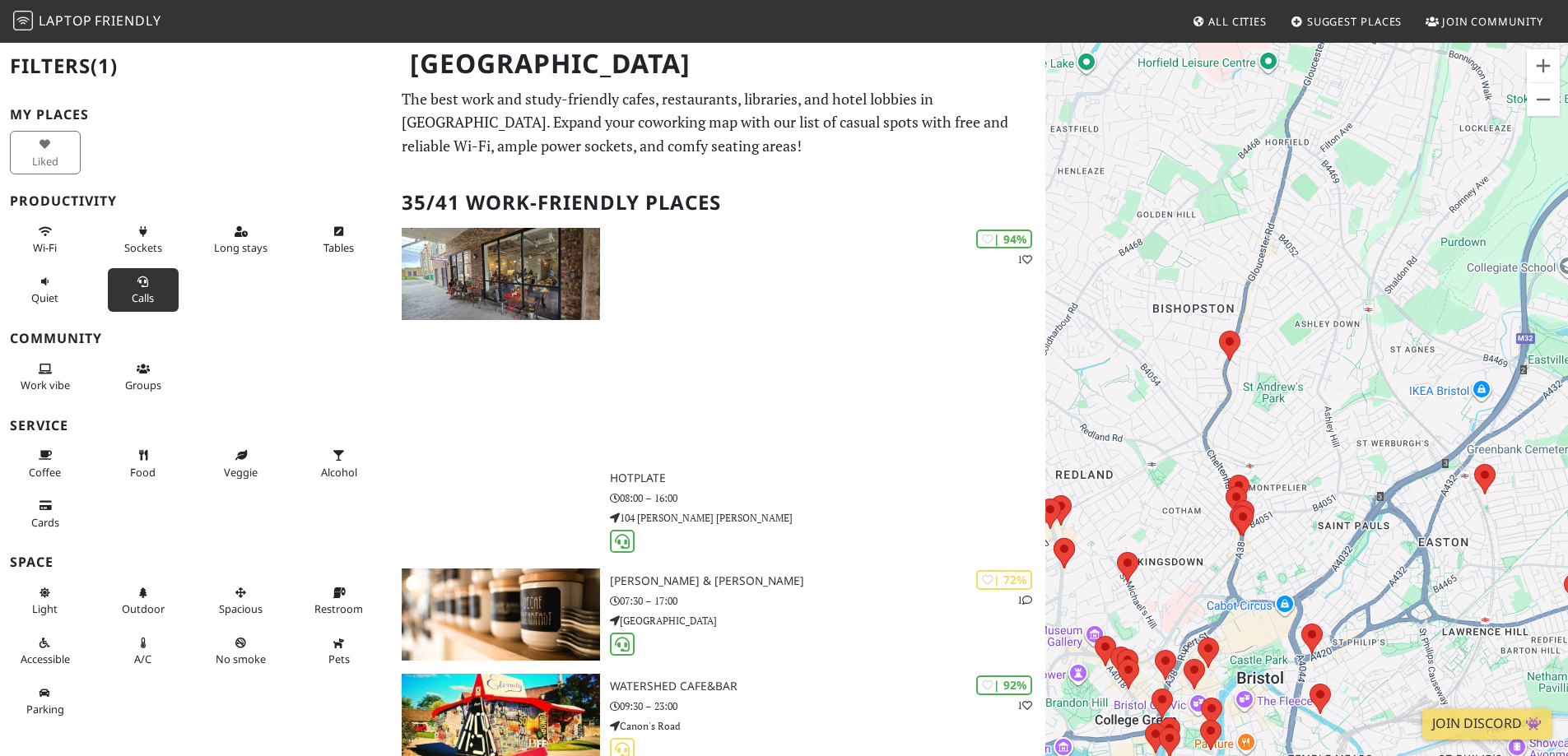
click at [71, 63] on h2 "Filters (1)" at bounding box center [196, 66] width 372 height 50
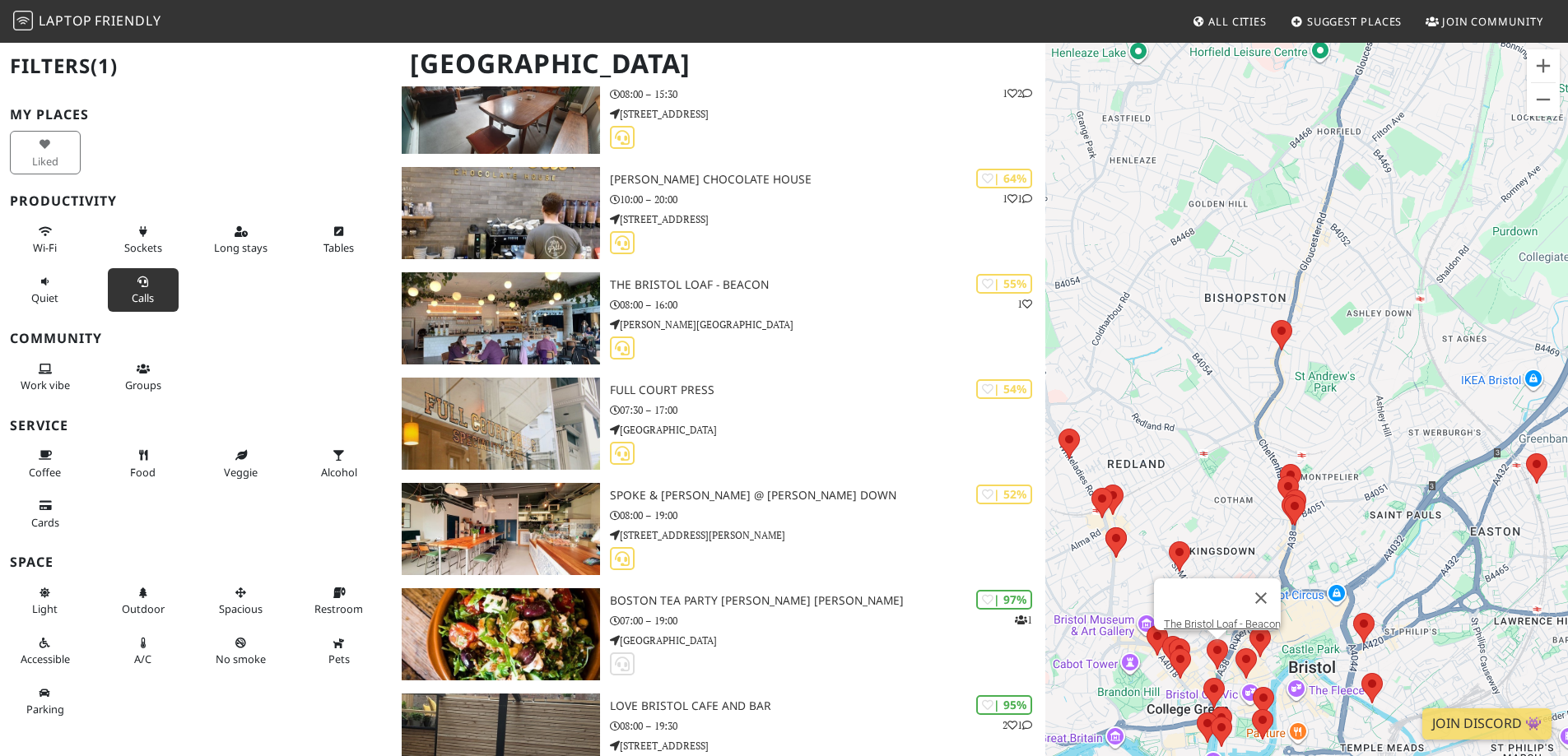
scroll to position [1729, 0]
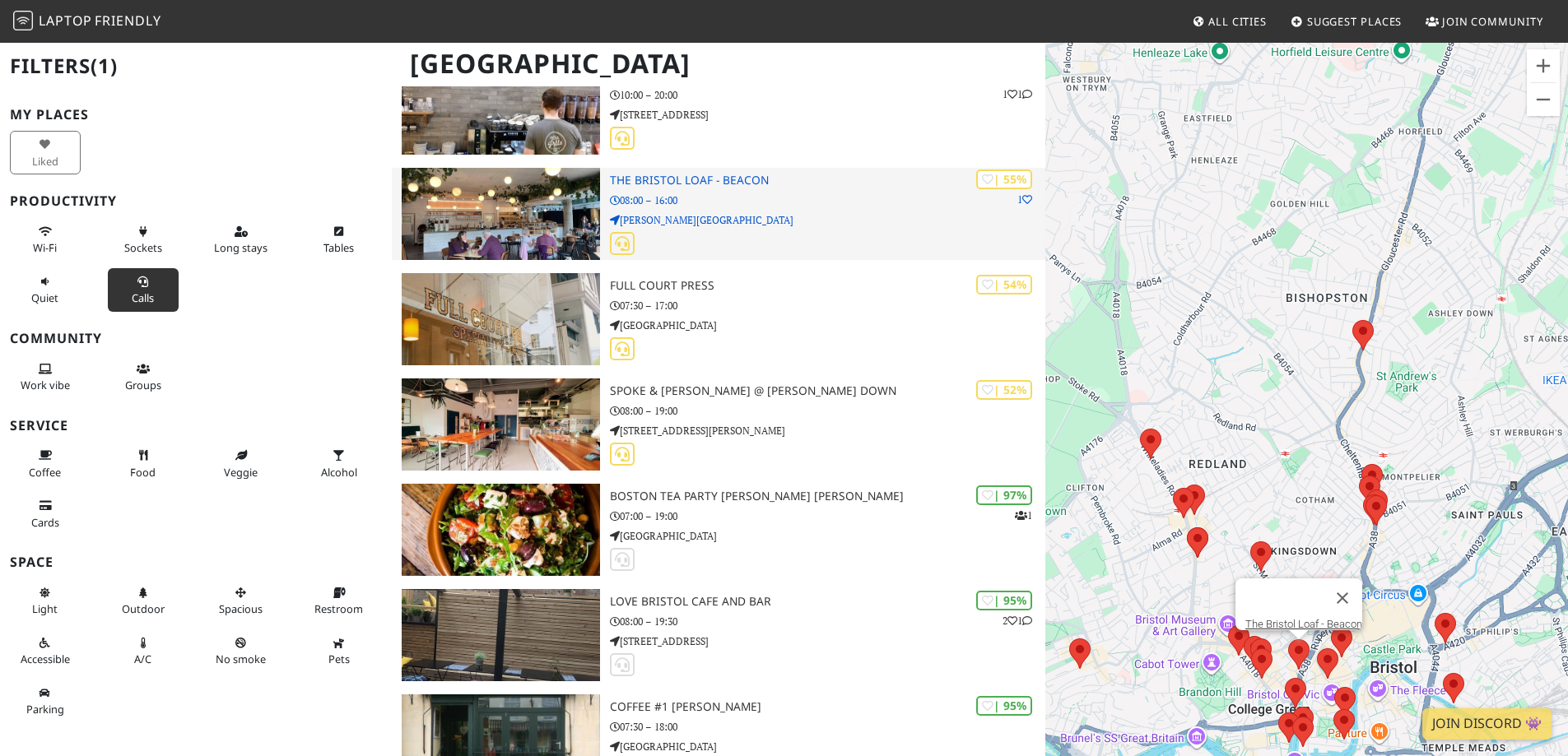
click at [742, 184] on h3 "The Bristol Loaf - Beacon" at bounding box center [827, 181] width 436 height 14
